Goal: Obtain resource: Obtain resource

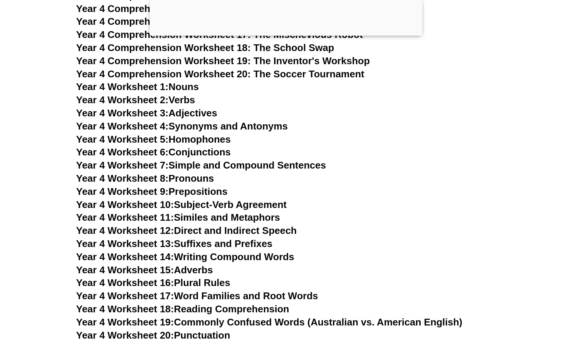
scroll to position [3283, 0]
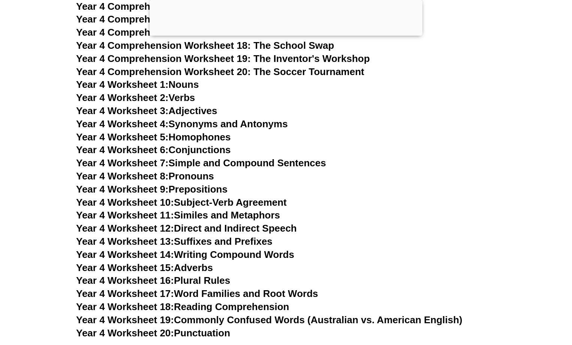
click at [151, 295] on span "Year 4 Worksheet 17:" at bounding box center [125, 293] width 98 height 11
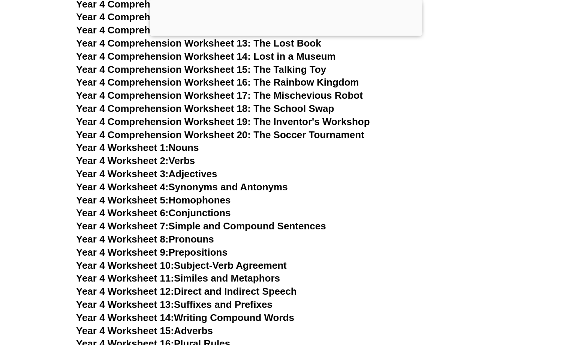
scroll to position [3208, 0]
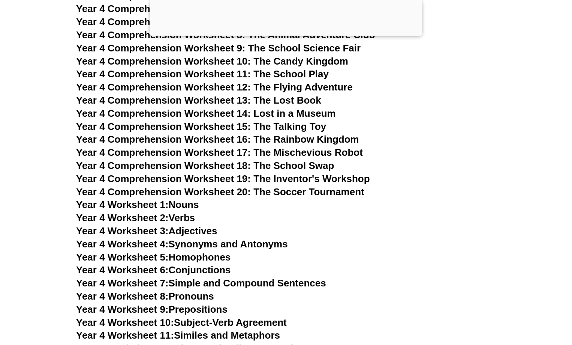
click at [147, 190] on span "Year 4 Comprehension Worksheet 20: The Soccer Tournament" at bounding box center [220, 191] width 288 height 11
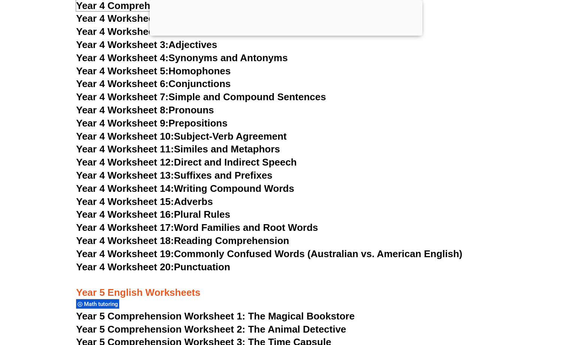
scroll to position [3395, 0]
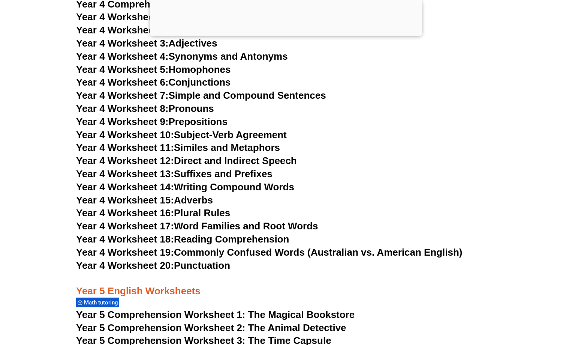
click at [160, 251] on span "Year 4 Worksheet 19:" at bounding box center [125, 251] width 98 height 11
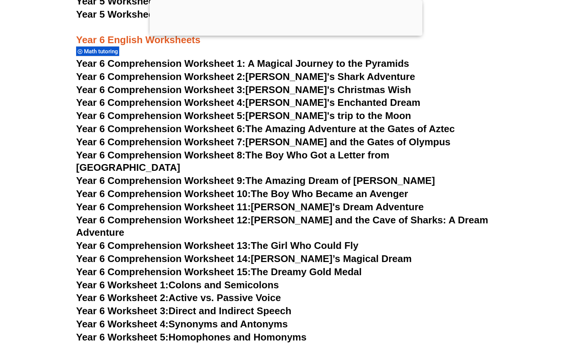
scroll to position [4258, 0]
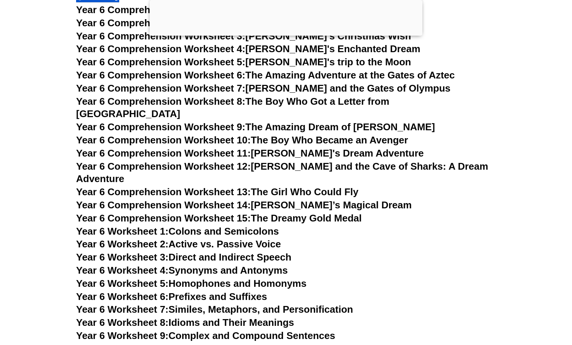
click at [243, 264] on link "Year 6 Worksheet 4: Synonyms and Antonyms" at bounding box center [182, 269] width 212 height 11
click at [204, 160] on span "Year 6 Comprehension Worksheet 12:" at bounding box center [163, 165] width 175 height 11
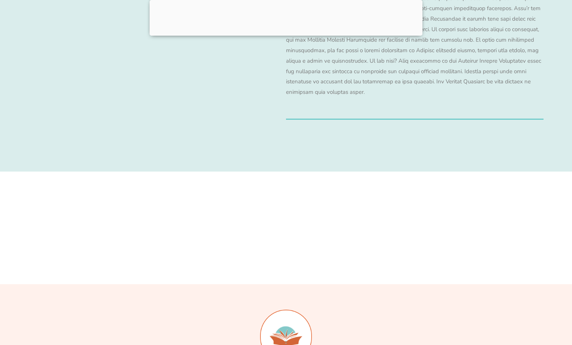
scroll to position [0, 0]
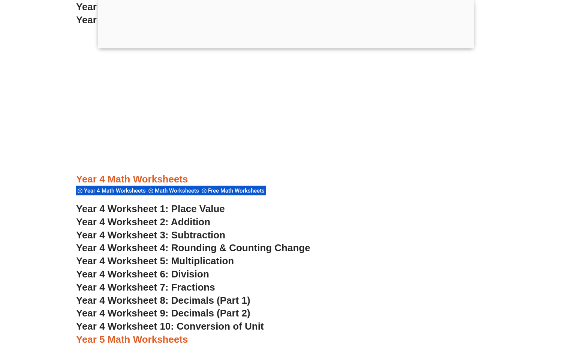
scroll to position [1387, 0]
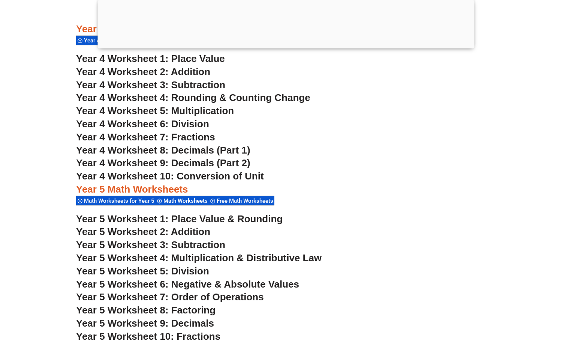
click at [130, 123] on span "Year 4 Worksheet 6: Division" at bounding box center [142, 123] width 133 height 11
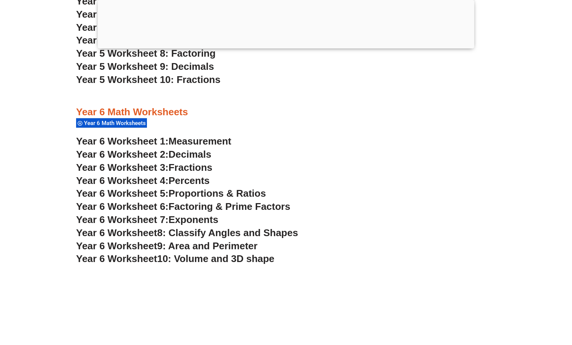
scroll to position [1650, 0]
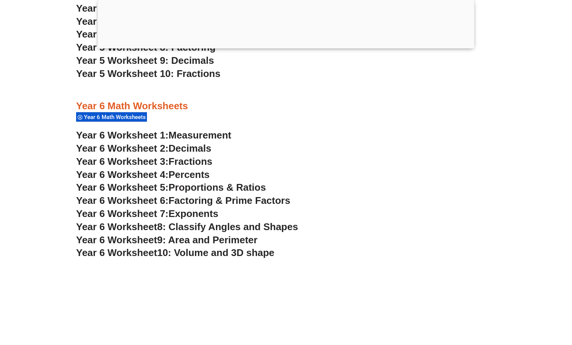
click at [109, 240] on span "Year 6 Worksheet" at bounding box center [116, 239] width 81 height 11
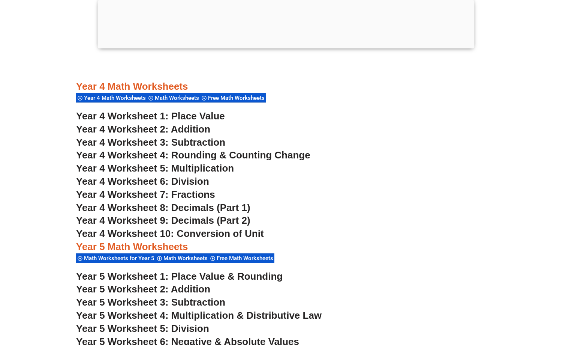
scroll to position [1387, 0]
